Goal: Information Seeking & Learning: Learn about a topic

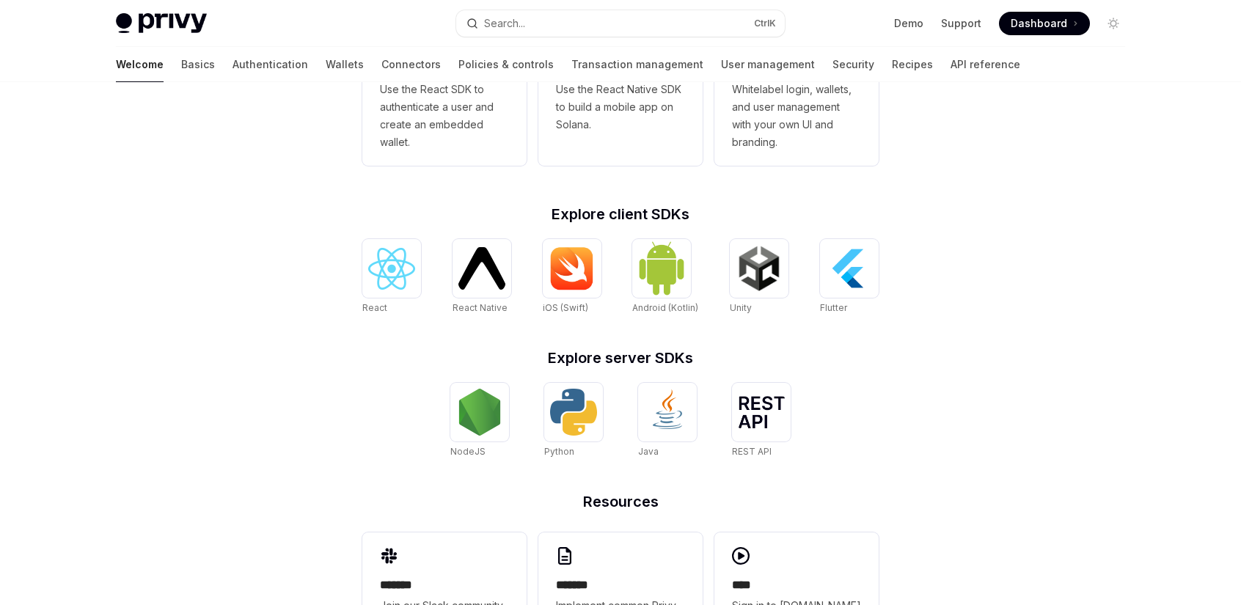
scroll to position [560, 0]
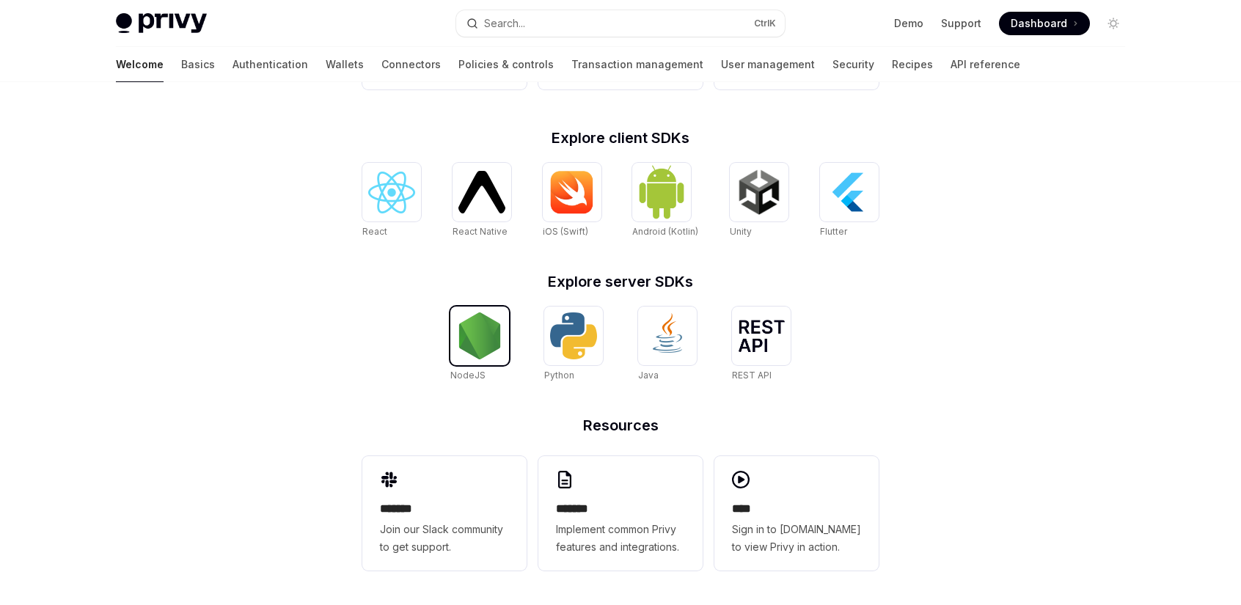
click at [484, 340] on img at bounding box center [479, 335] width 47 height 47
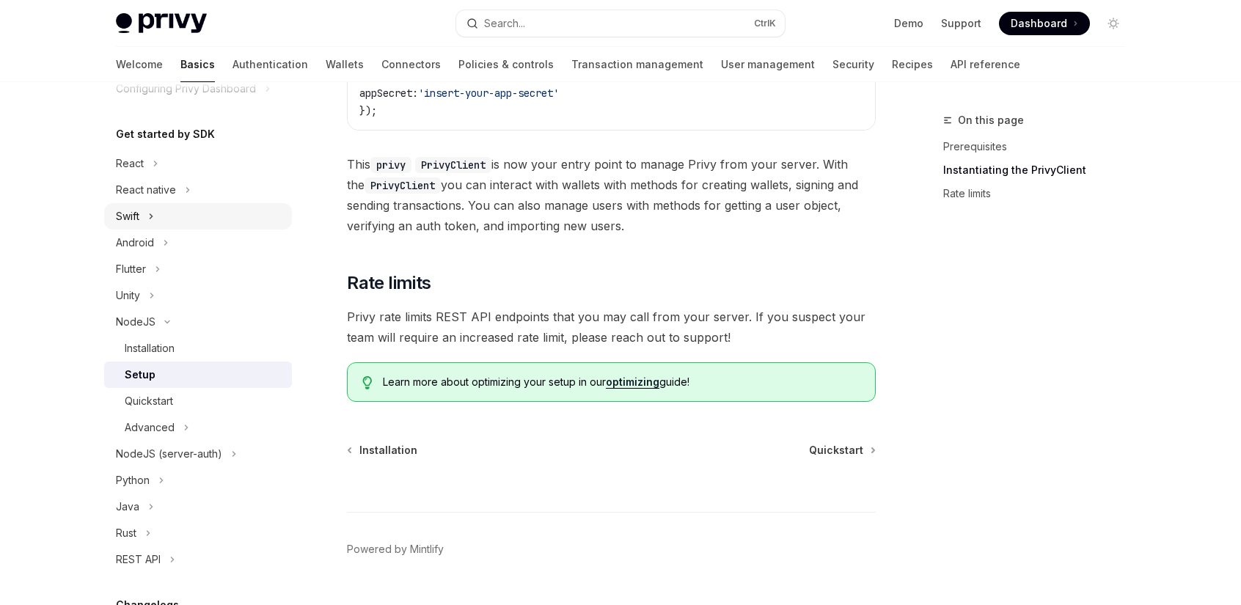
scroll to position [147, 0]
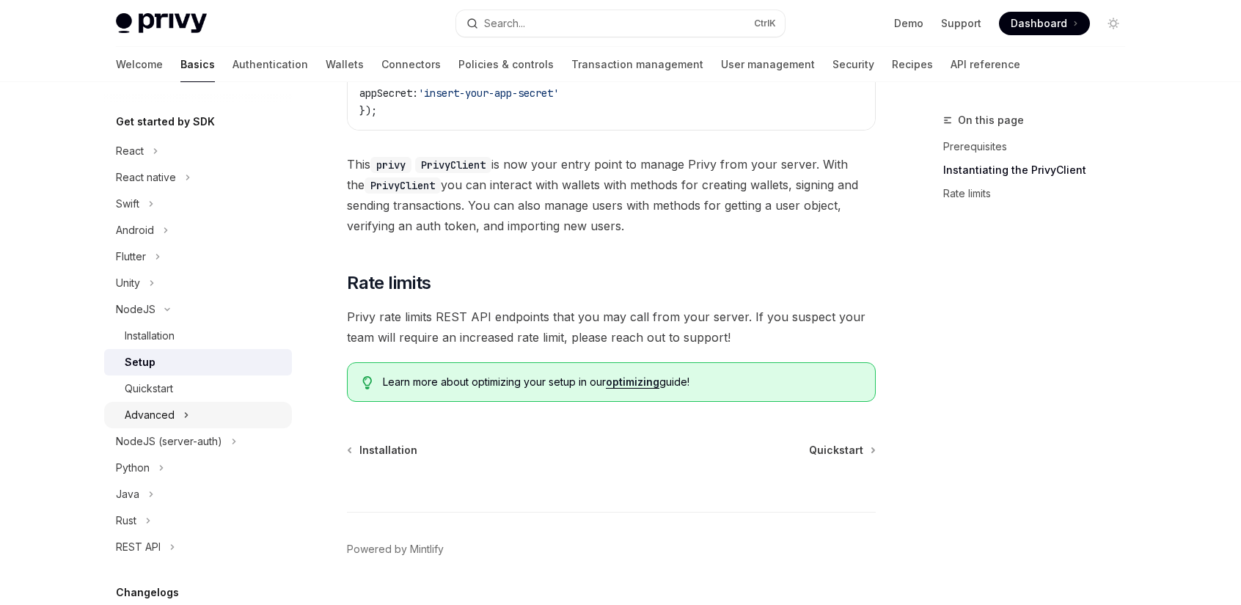
click at [144, 412] on div "Advanced" at bounding box center [150, 415] width 50 height 18
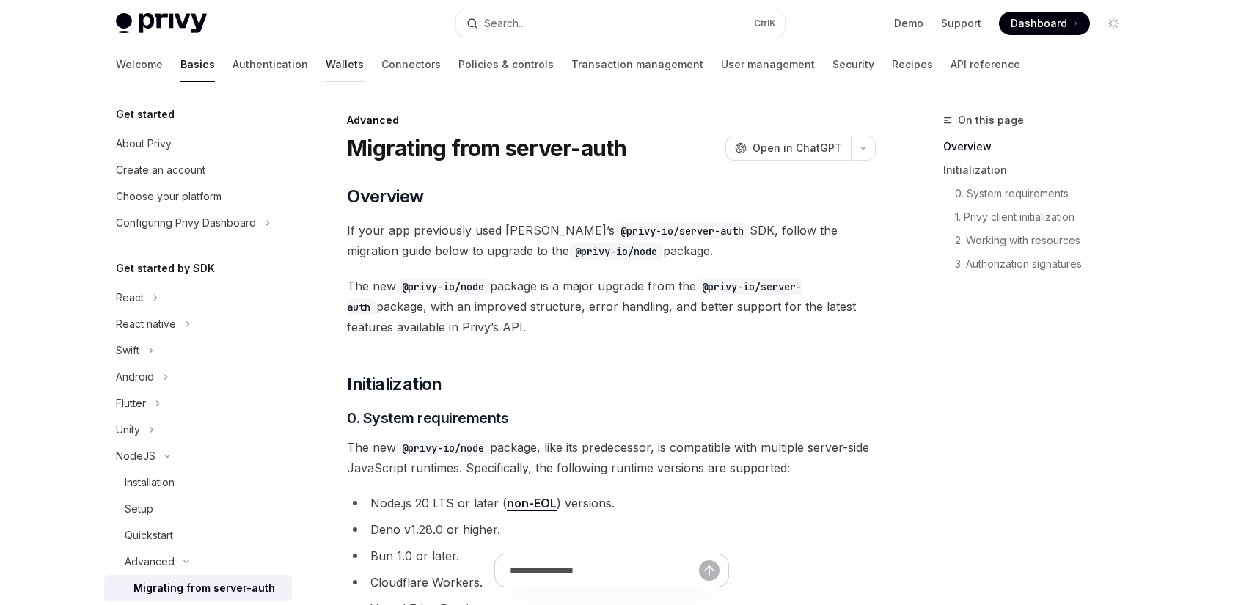
click at [326, 59] on link "Wallets" at bounding box center [345, 64] width 38 height 35
type textarea "*"
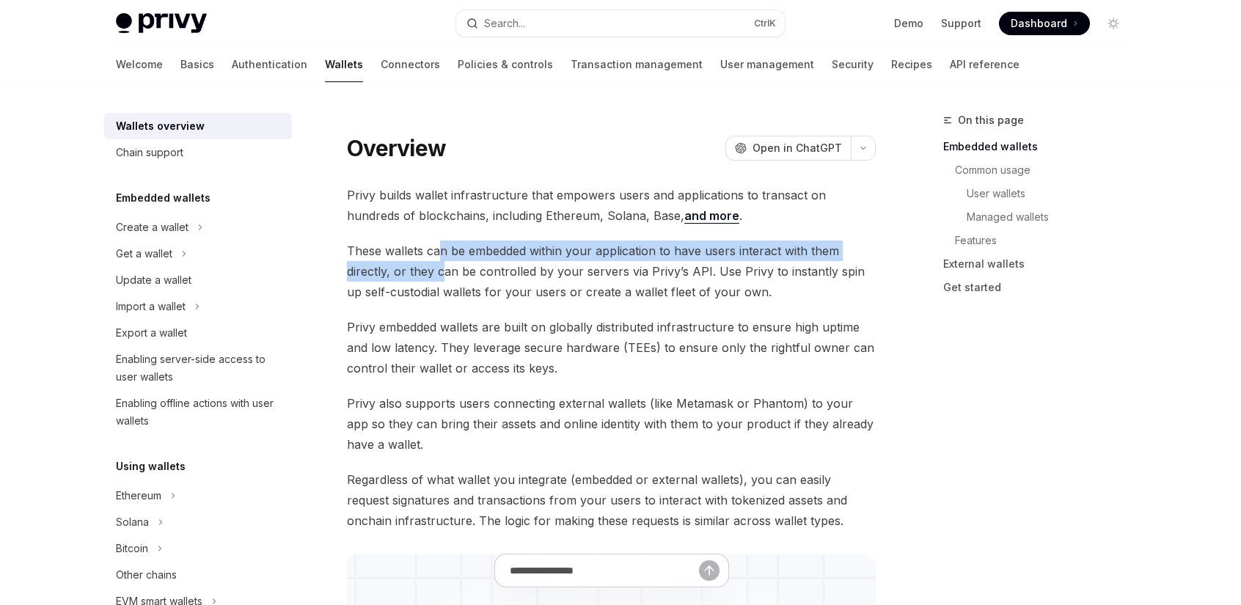
drag, startPoint x: 441, startPoint y: 253, endPoint x: 444, endPoint y: 277, distance: 24.5
click at [444, 277] on span "These wallets can be embedded within your application to have users interact wi…" at bounding box center [611, 272] width 529 height 62
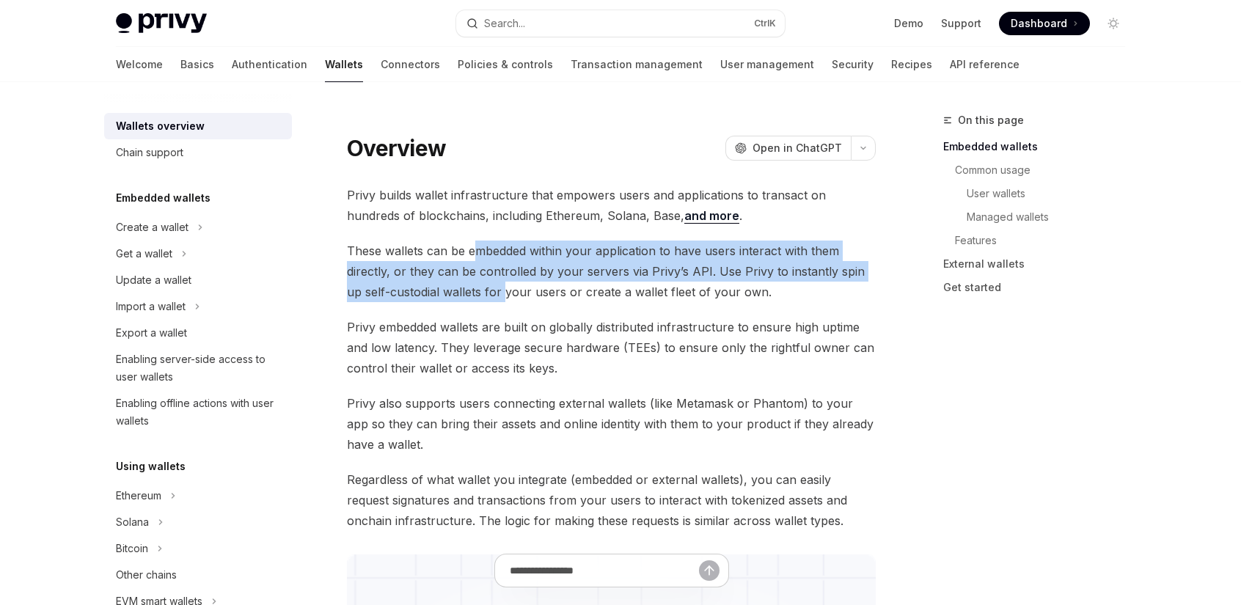
drag, startPoint x: 486, startPoint y: 295, endPoint x: 469, endPoint y: 260, distance: 38.4
click at [474, 255] on span "These wallets can be embedded within your application to have users interact wi…" at bounding box center [611, 272] width 529 height 62
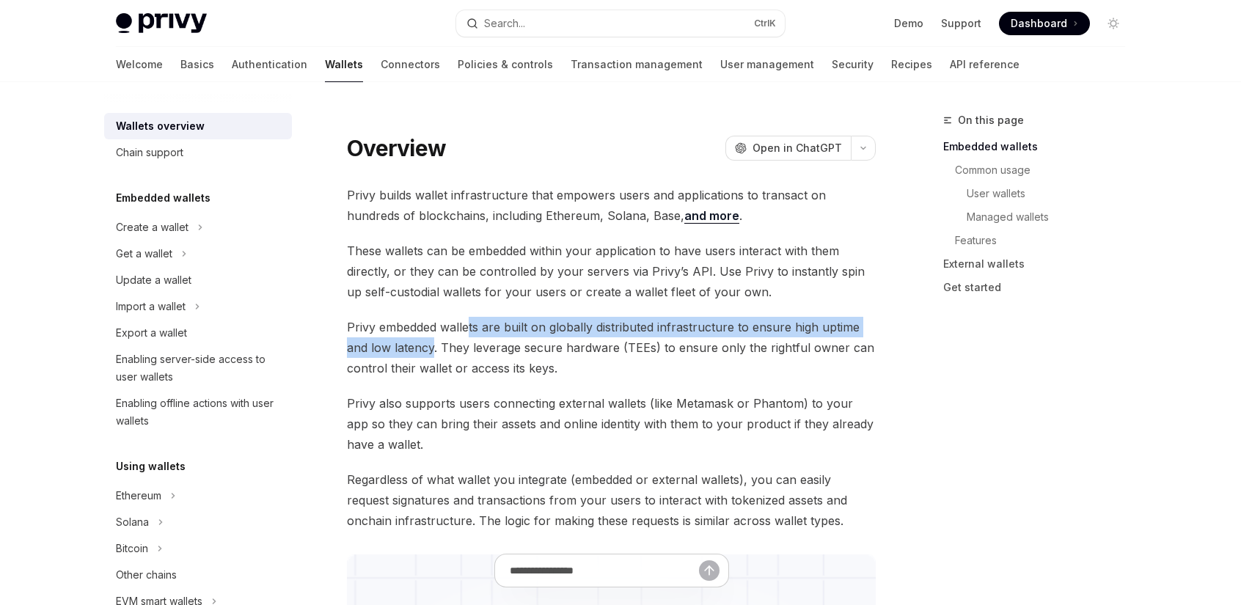
drag, startPoint x: 466, startPoint y: 324, endPoint x: 433, endPoint y: 342, distance: 37.4
click at [433, 342] on span "Privy embedded wallets are built on globally distributed infrastructure to ensu…" at bounding box center [611, 348] width 529 height 62
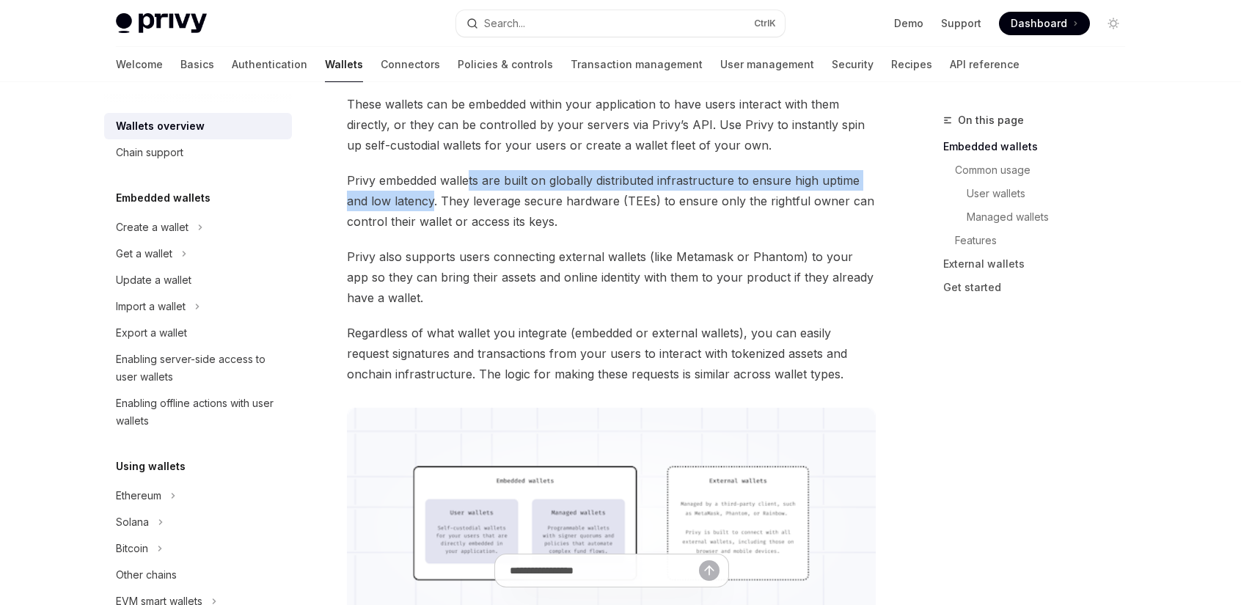
scroll to position [293, 0]
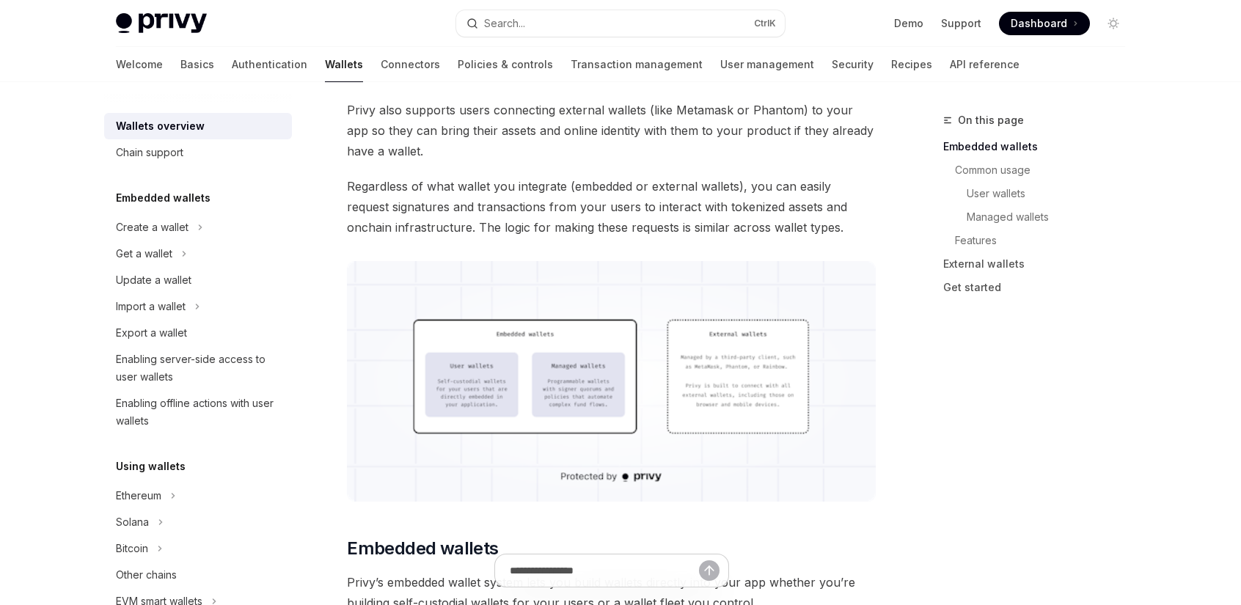
click at [478, 365] on img at bounding box center [611, 381] width 529 height 241
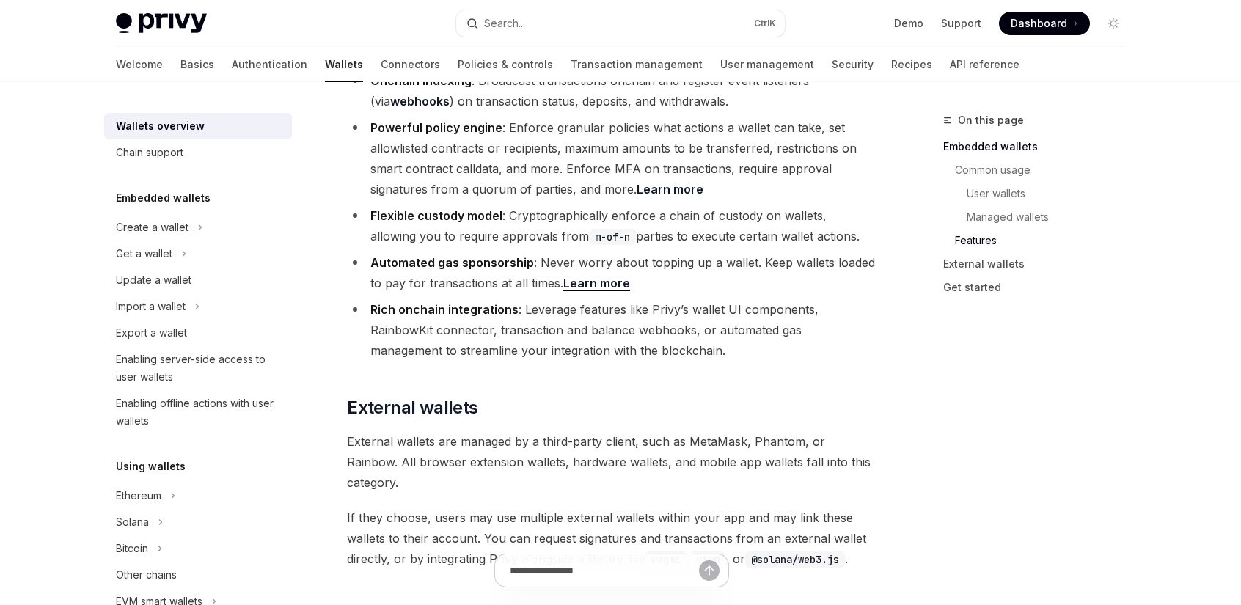
scroll to position [2054, 0]
